Goal: Task Accomplishment & Management: Use online tool/utility

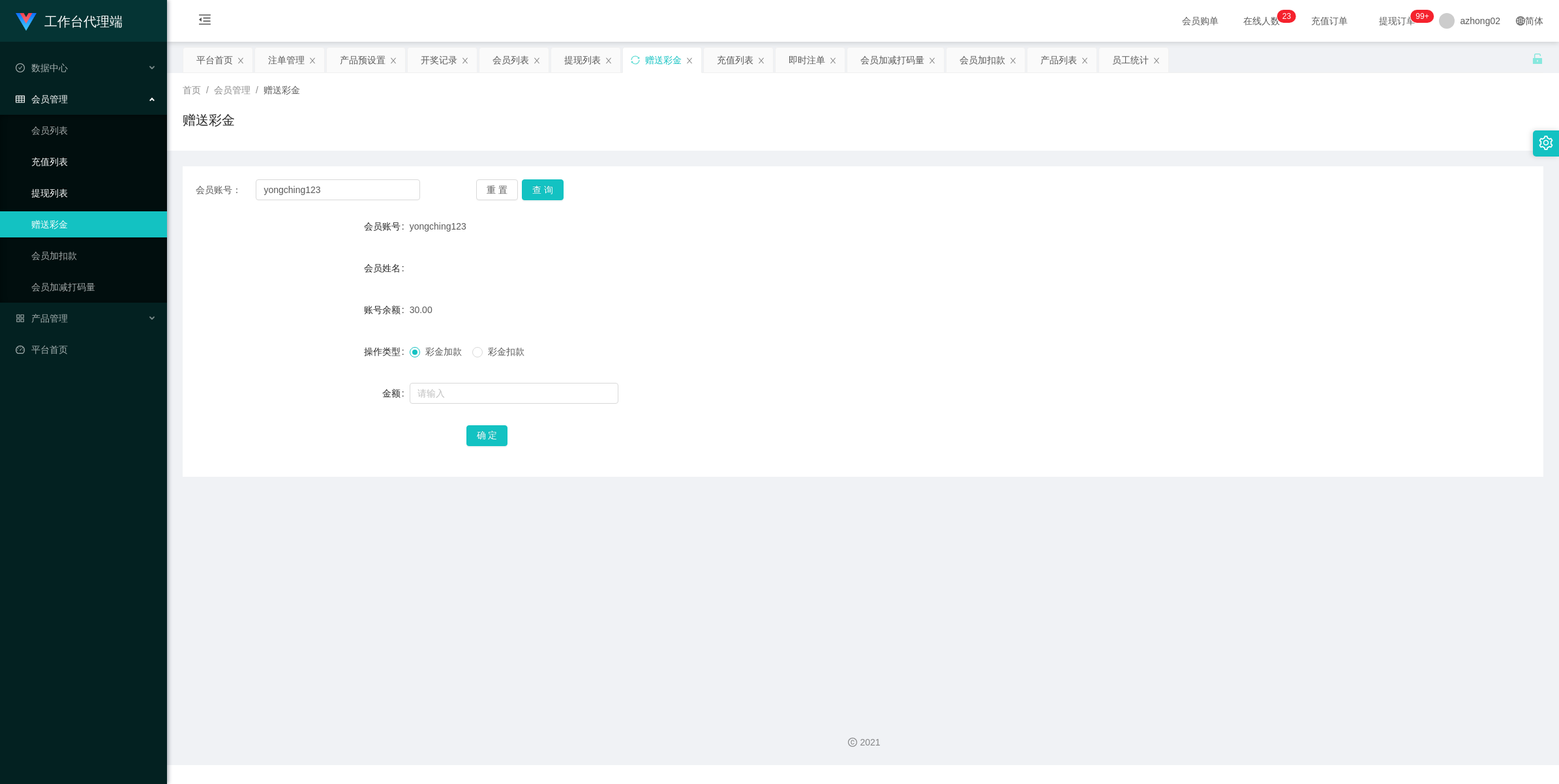
drag, startPoint x: 0, startPoint y: 0, endPoint x: 53, endPoint y: 166, distance: 174.3
click at [51, 193] on link "提现列表" at bounding box center [94, 192] width 126 height 26
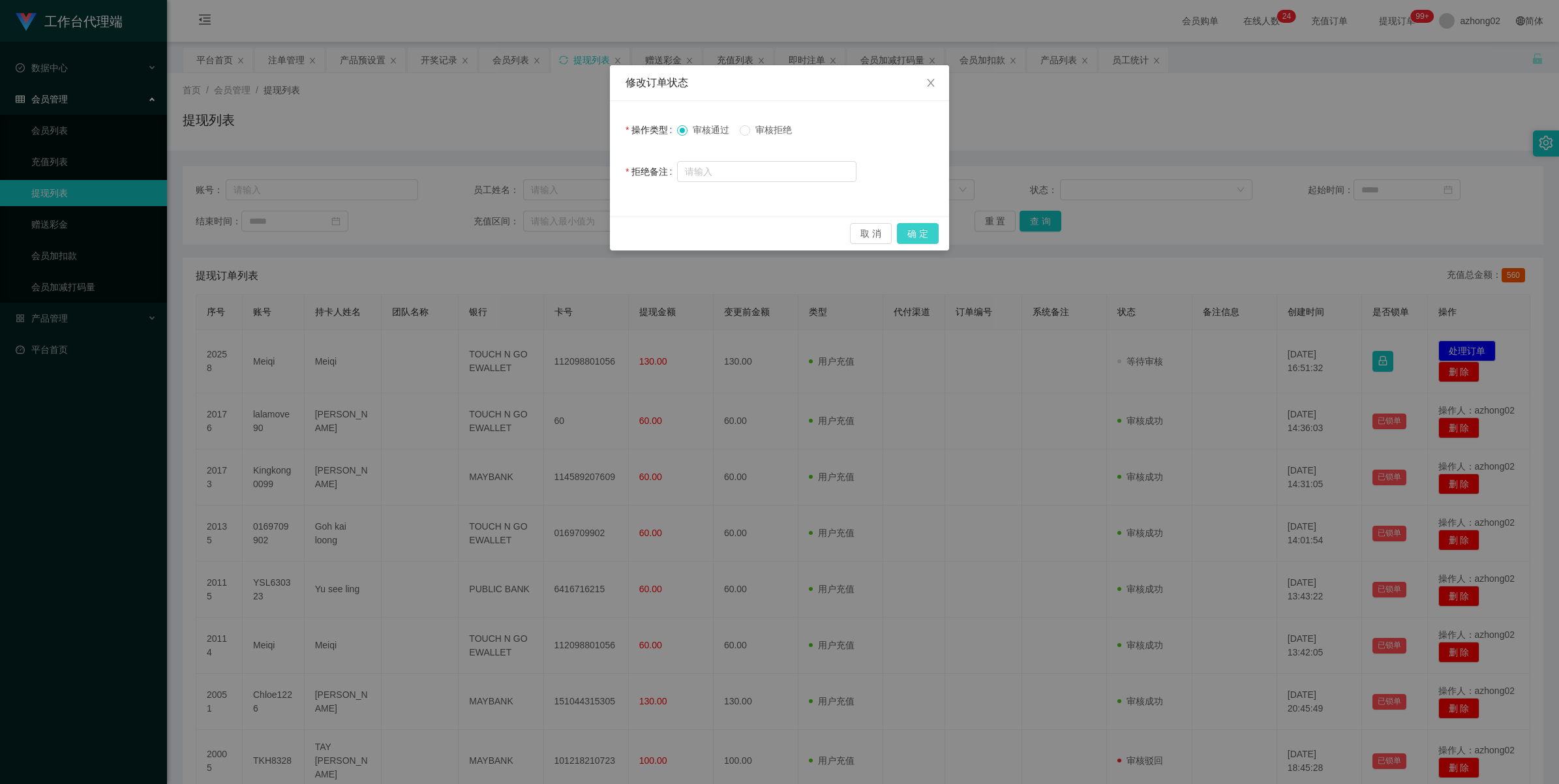
click at [923, 226] on button "确 定" at bounding box center [918, 233] width 42 height 21
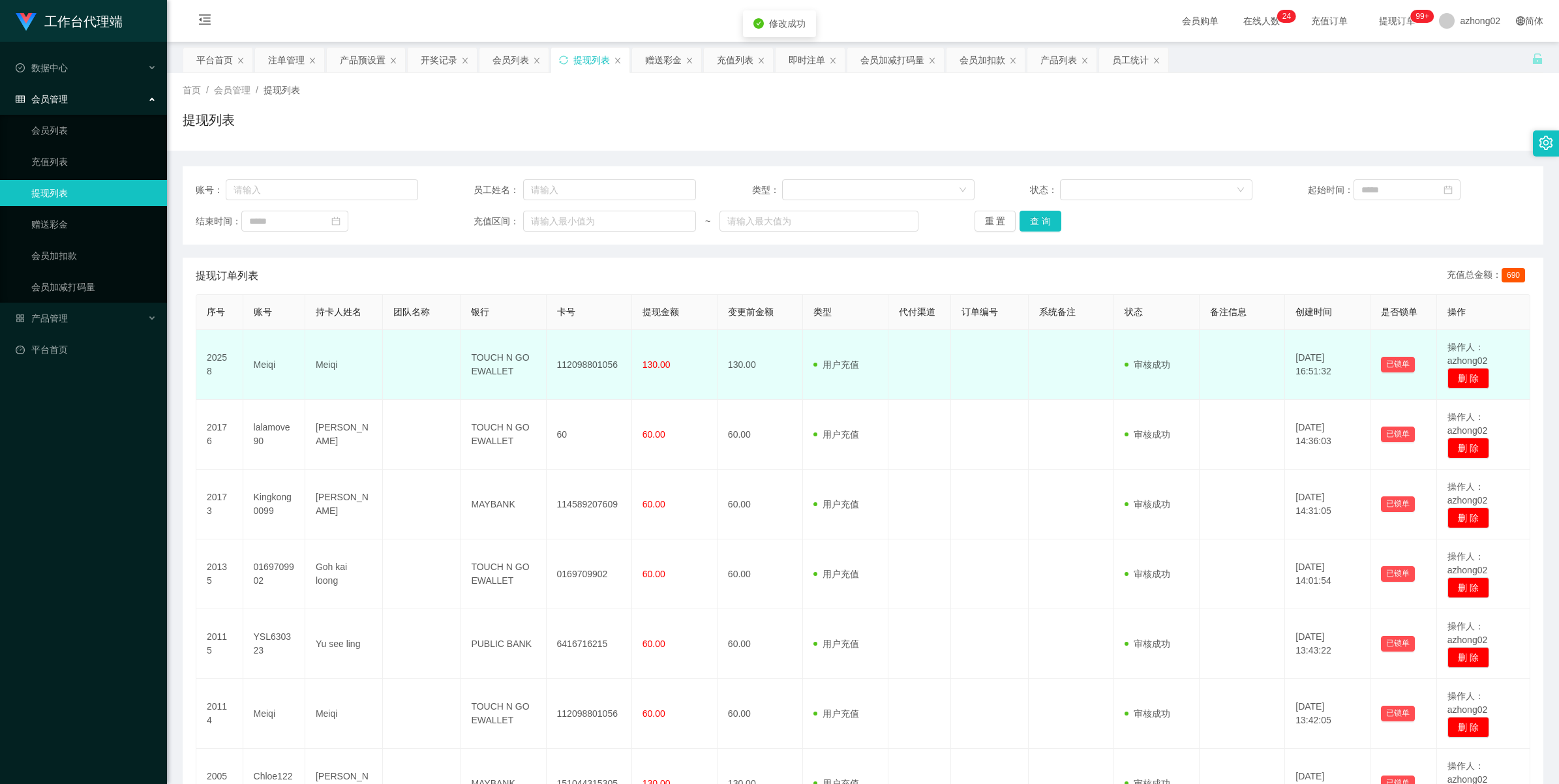
click at [594, 370] on td "112098801056" at bounding box center [589, 364] width 85 height 70
click at [592, 368] on td "112098801056" at bounding box center [589, 364] width 85 height 70
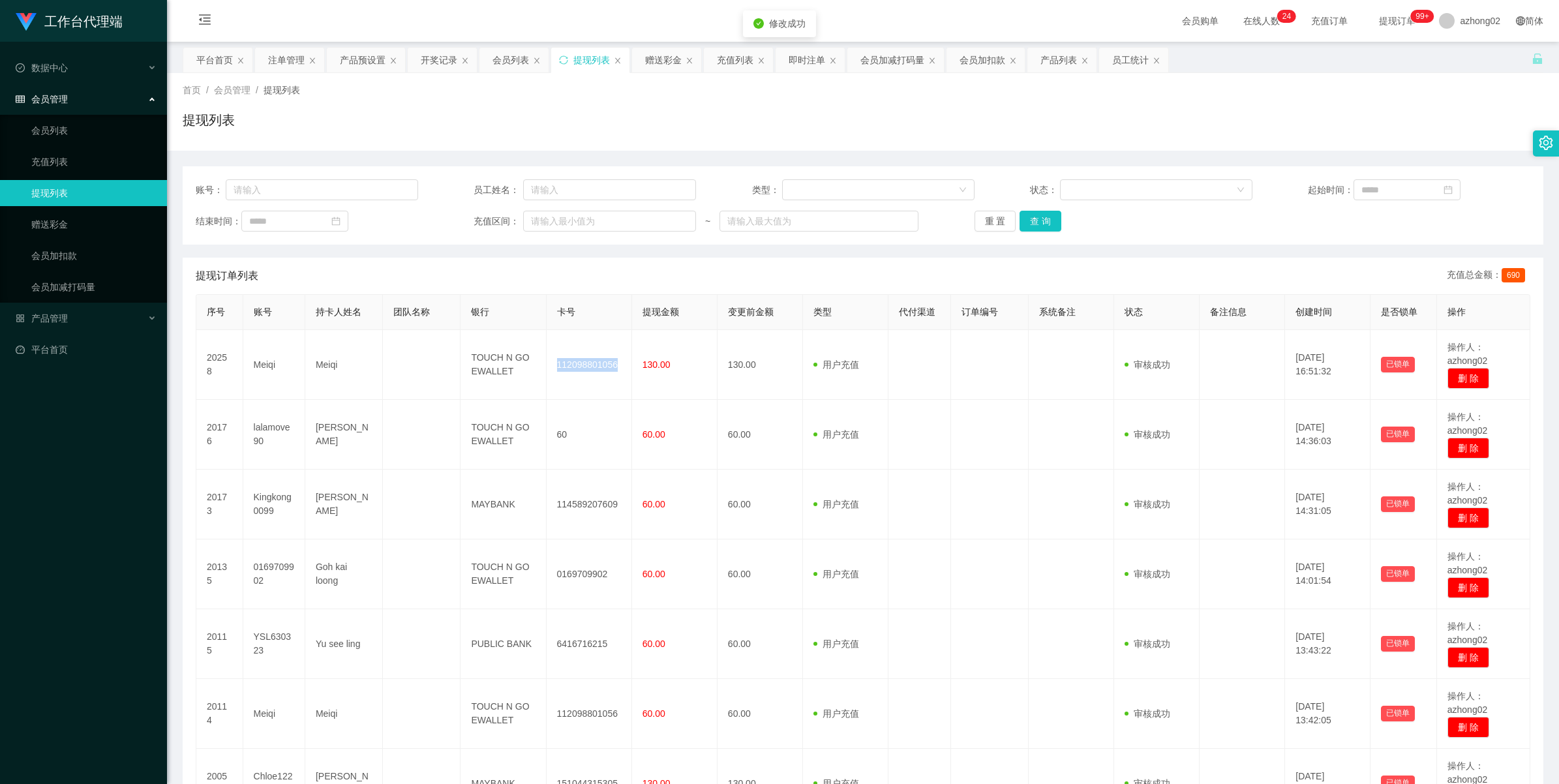
copy td "112098801056"
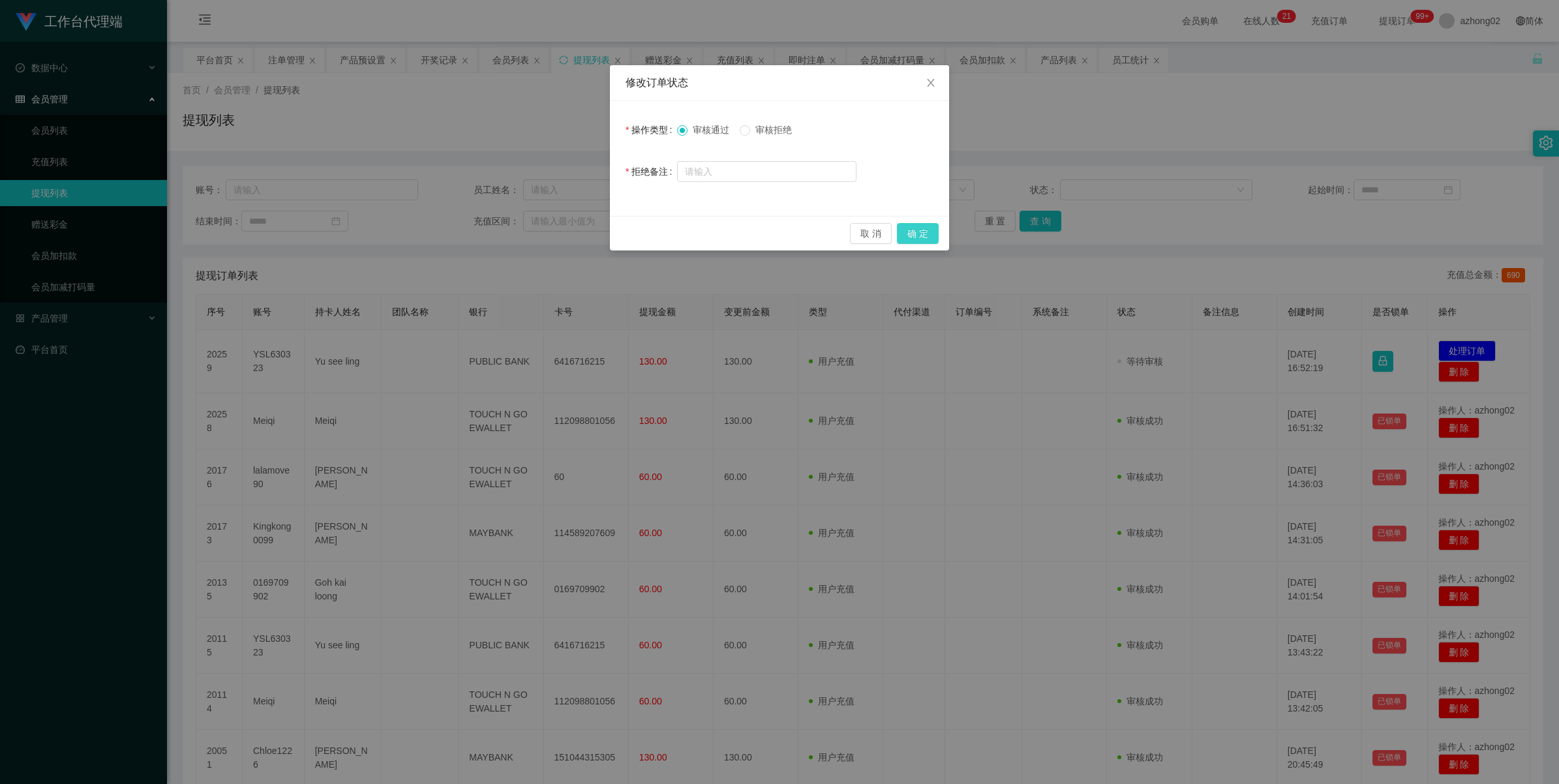
click at [922, 235] on button "确 定" at bounding box center [918, 233] width 42 height 21
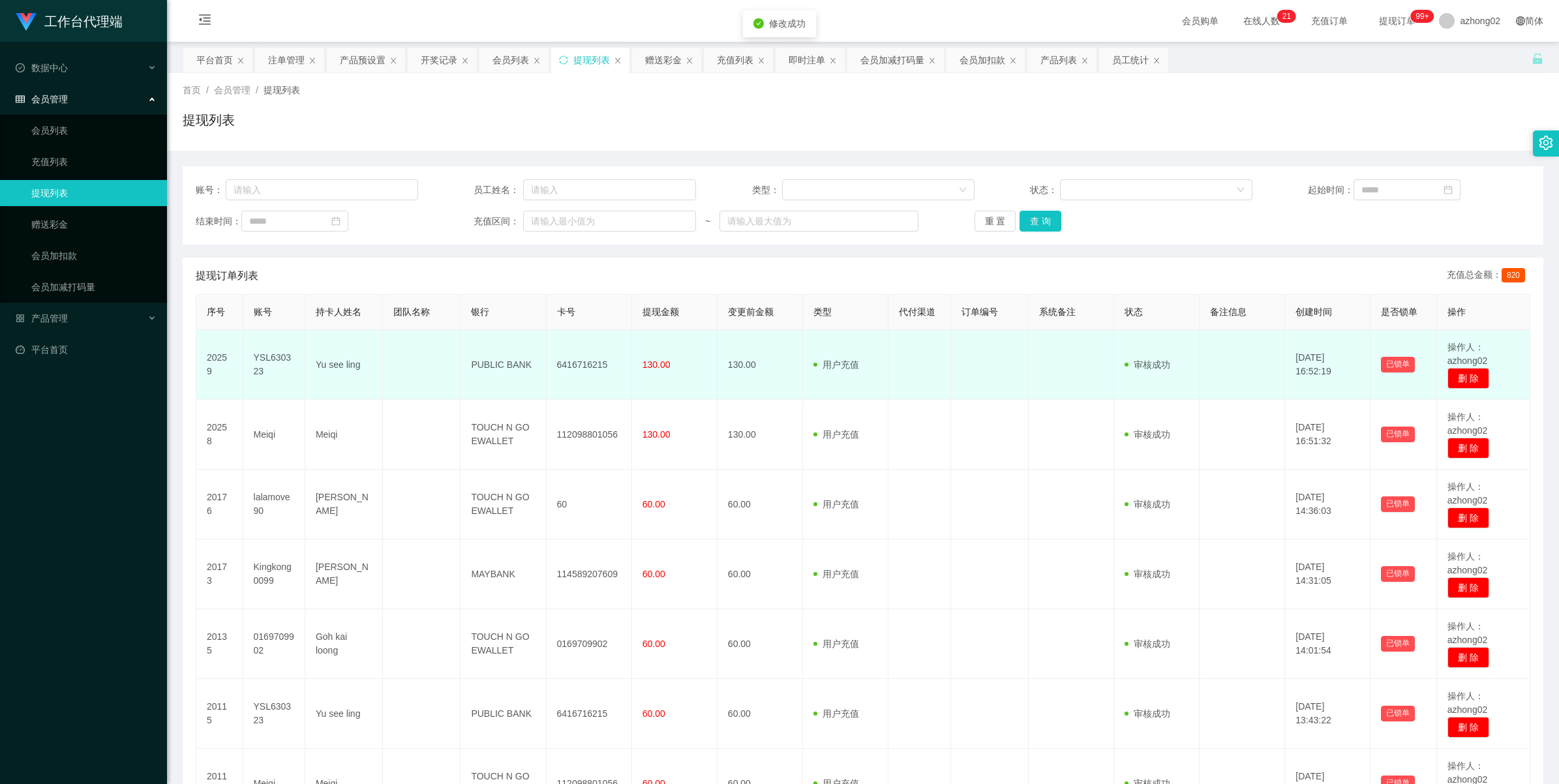
click at [259, 352] on td "YSL630323" at bounding box center [274, 364] width 62 height 70
copy td "YSL630323"
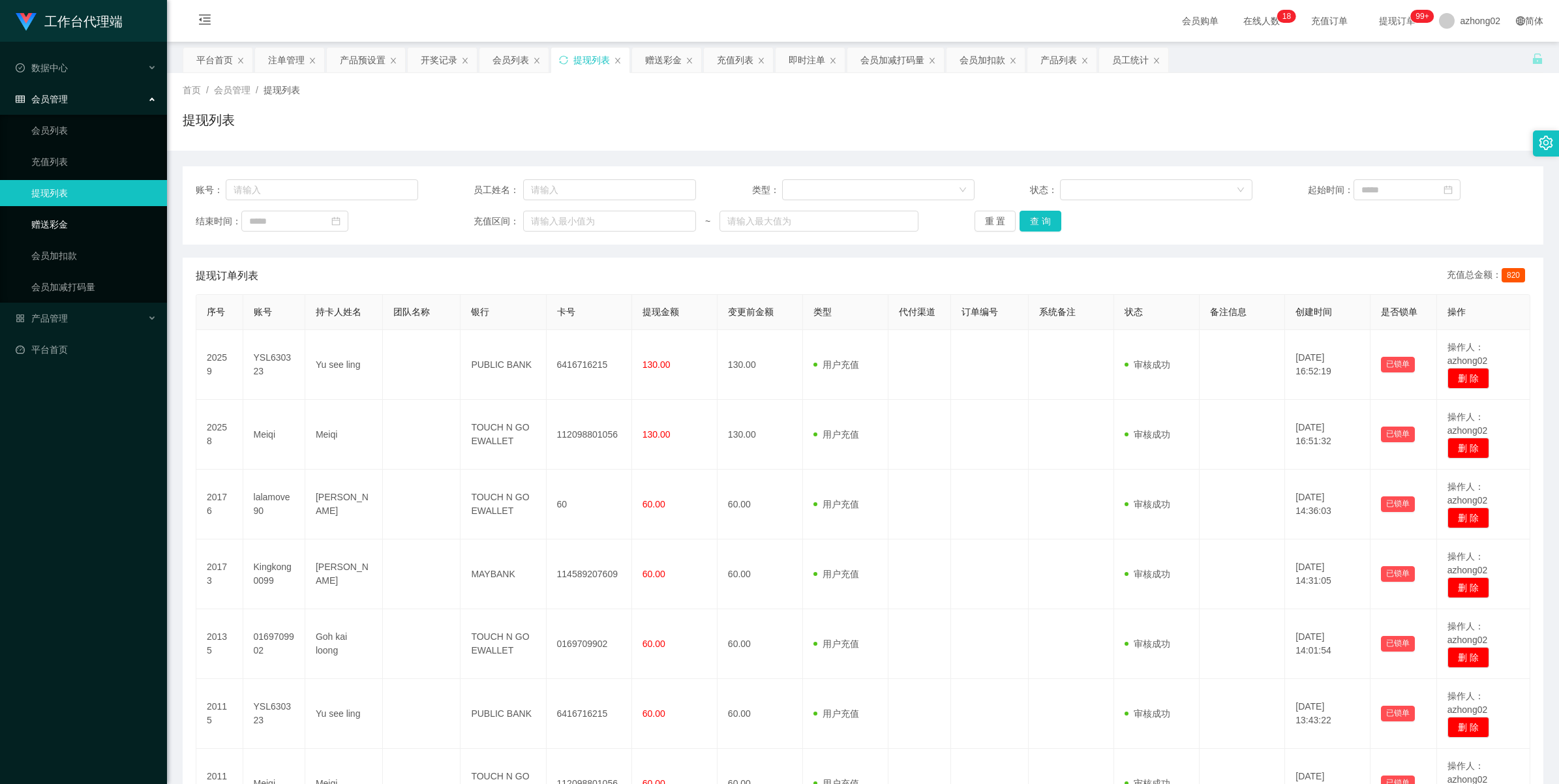
click at [57, 225] on link "赠送彩金" at bounding box center [94, 224] width 126 height 26
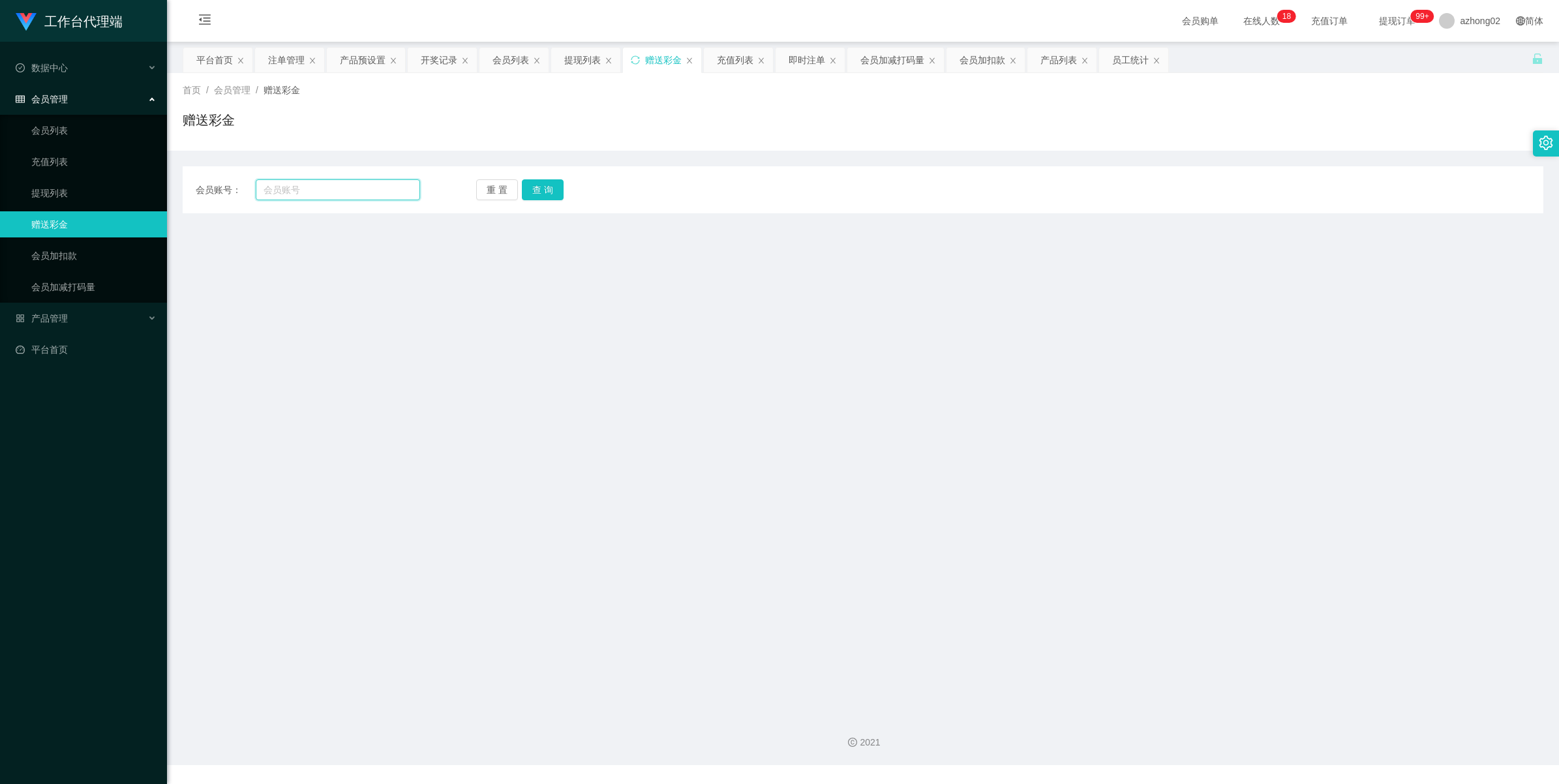
click at [308, 193] on input "text" at bounding box center [337, 189] width 164 height 21
paste input "0169709902"
type input "0169709902"
click at [548, 193] on button "查 询" at bounding box center [543, 189] width 42 height 21
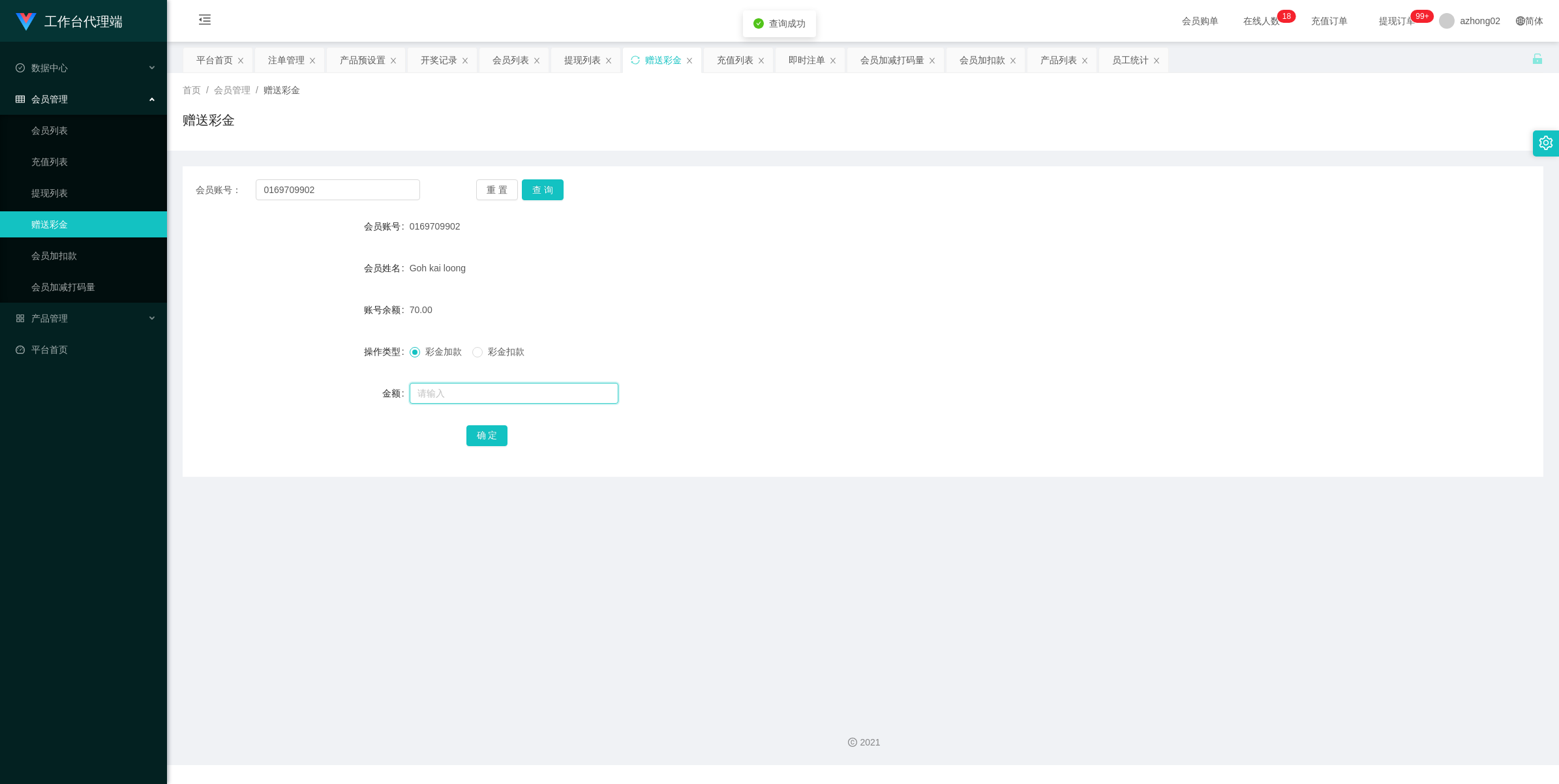
click at [464, 386] on input "text" at bounding box center [513, 392] width 209 height 21
type input "3"
type input "60"
click at [484, 435] on button "确 定" at bounding box center [487, 435] width 42 height 21
click at [76, 187] on link "提现列表" at bounding box center [94, 192] width 126 height 26
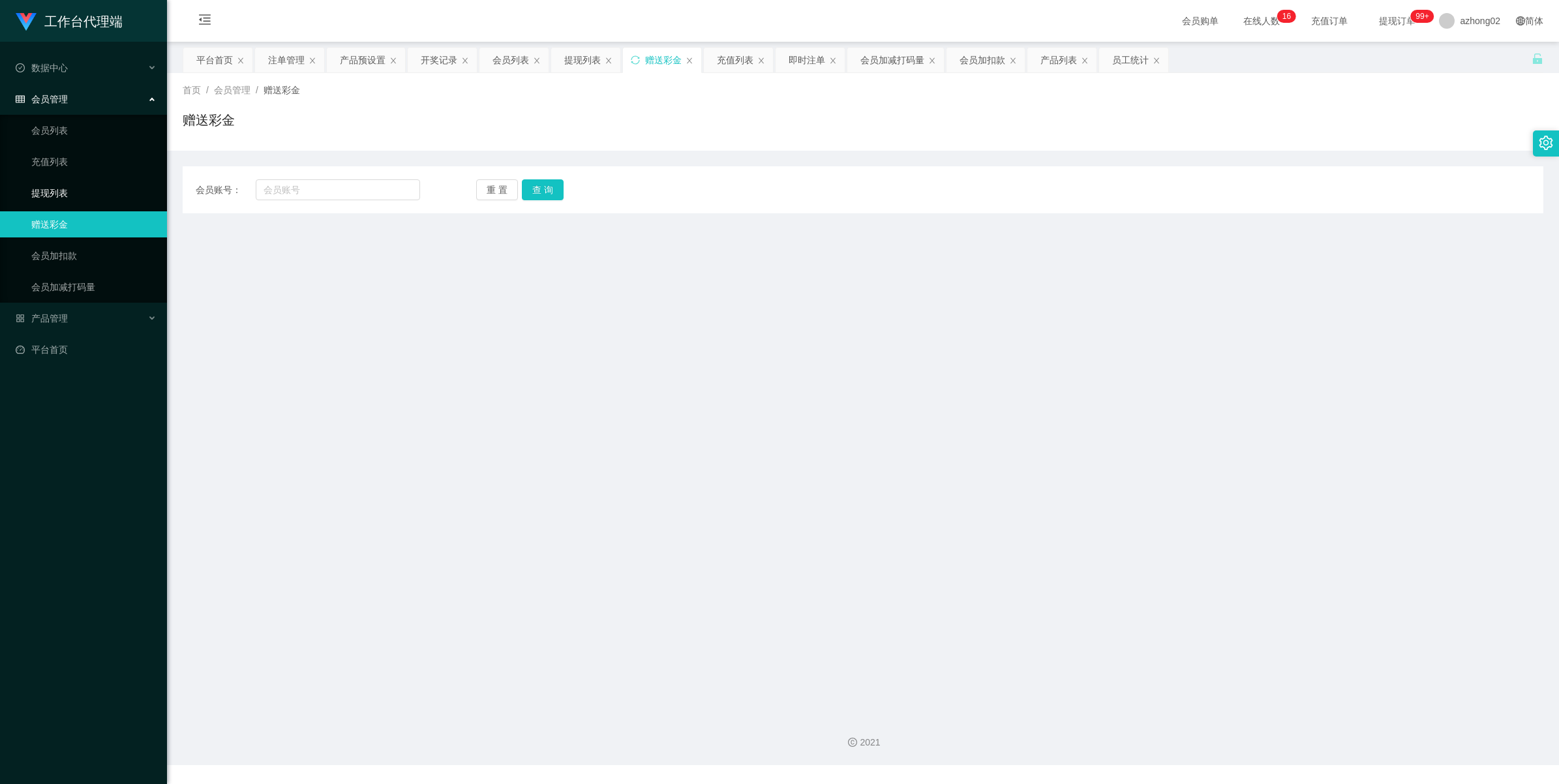
click at [70, 191] on link "提现列表" at bounding box center [94, 192] width 126 height 26
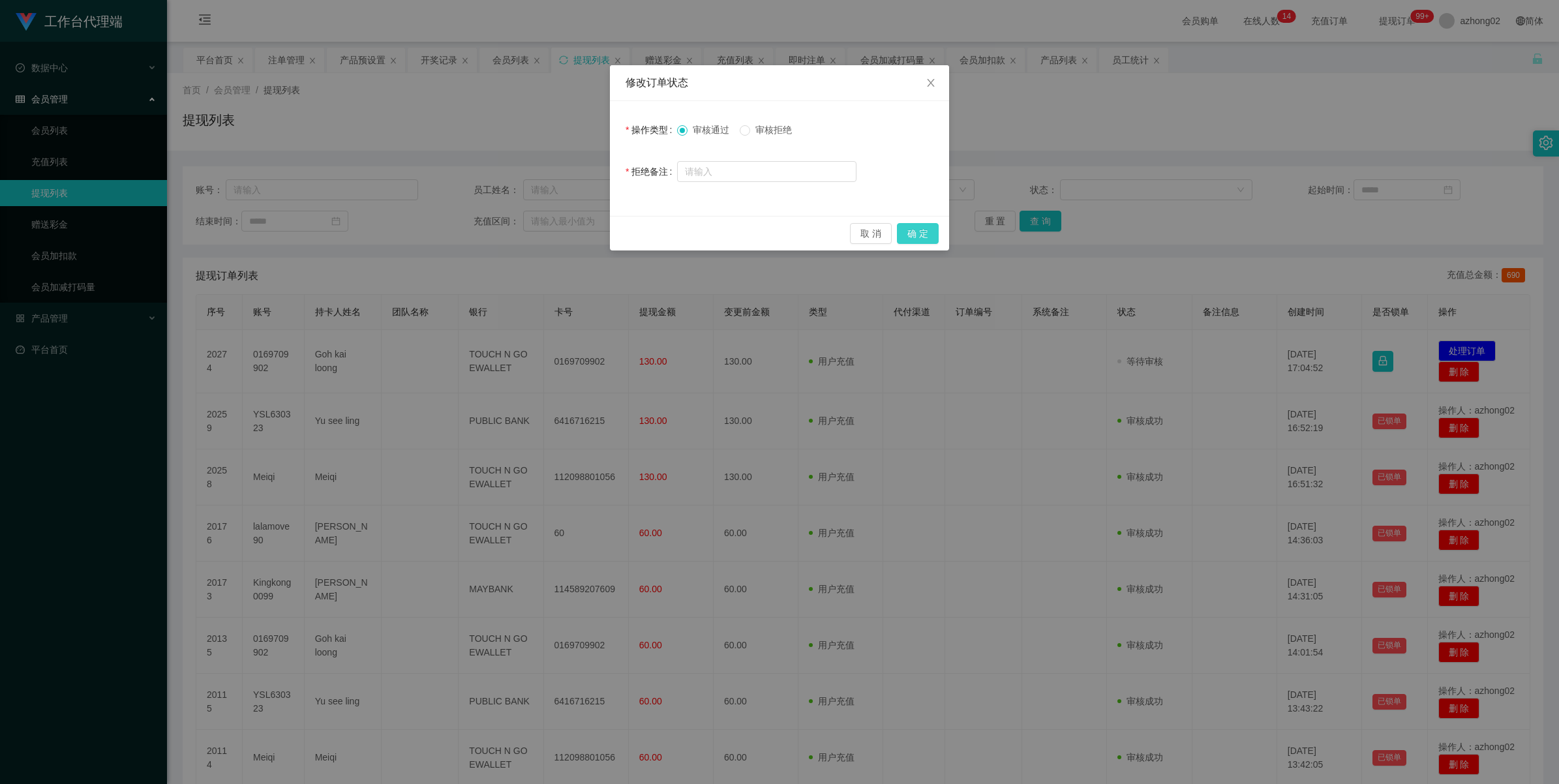
click at [923, 235] on button "确 定" at bounding box center [918, 233] width 42 height 21
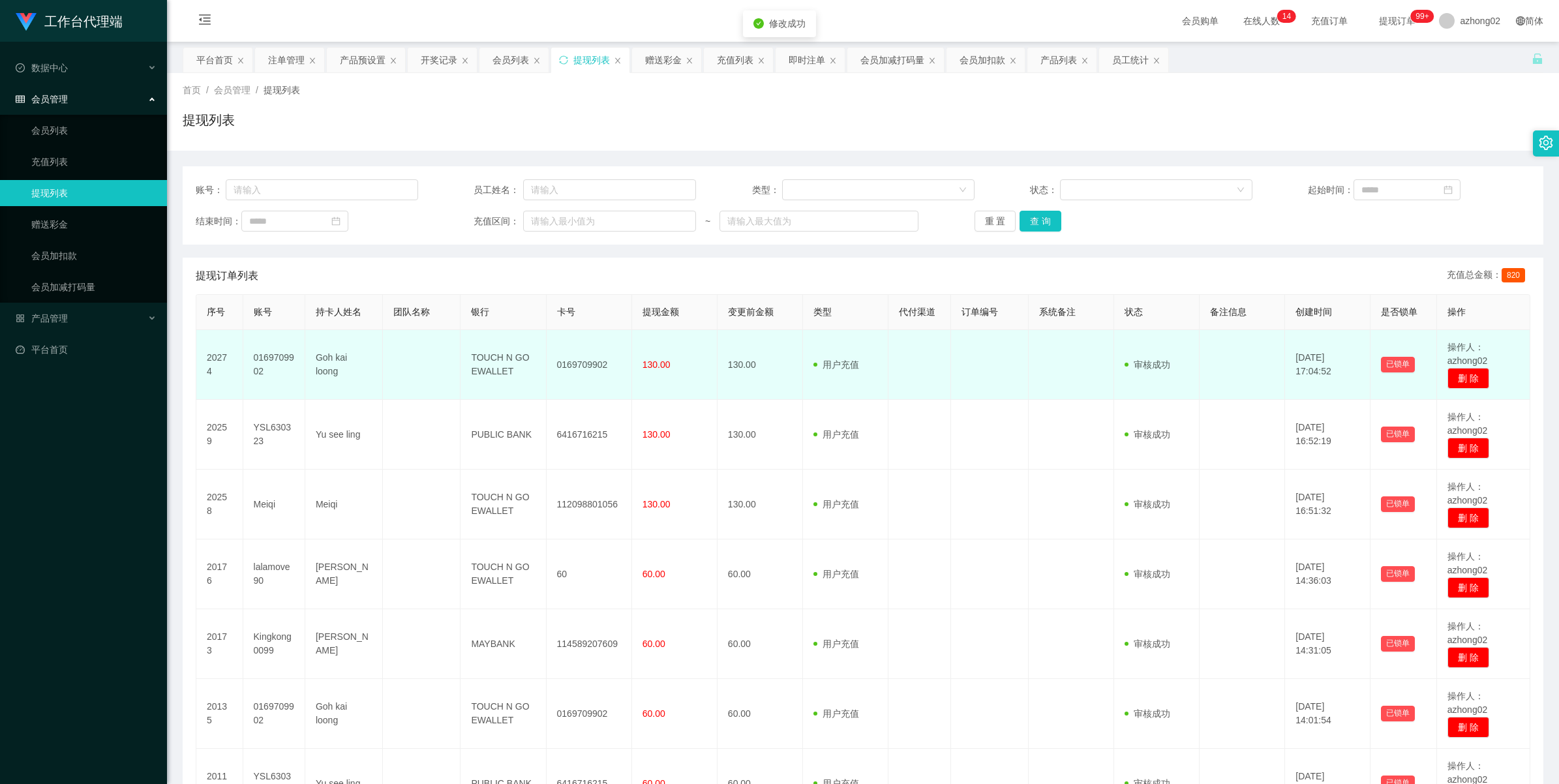
click at [592, 359] on td "0169709902" at bounding box center [589, 364] width 85 height 70
copy td "0169709902"
